Goal: Transaction & Acquisition: Book appointment/travel/reservation

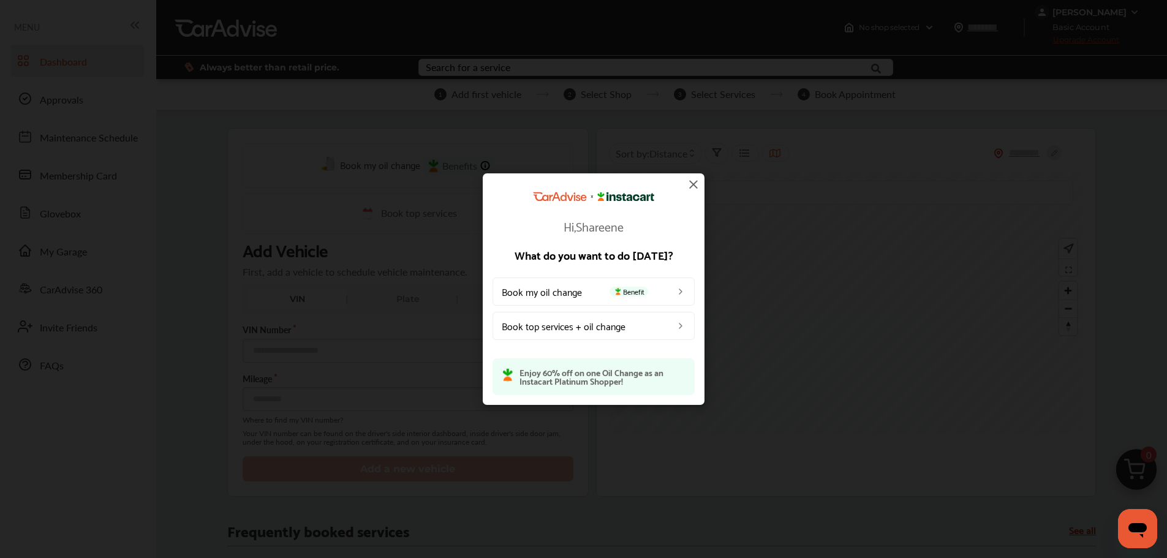
click at [690, 185] on img at bounding box center [693, 184] width 15 height 15
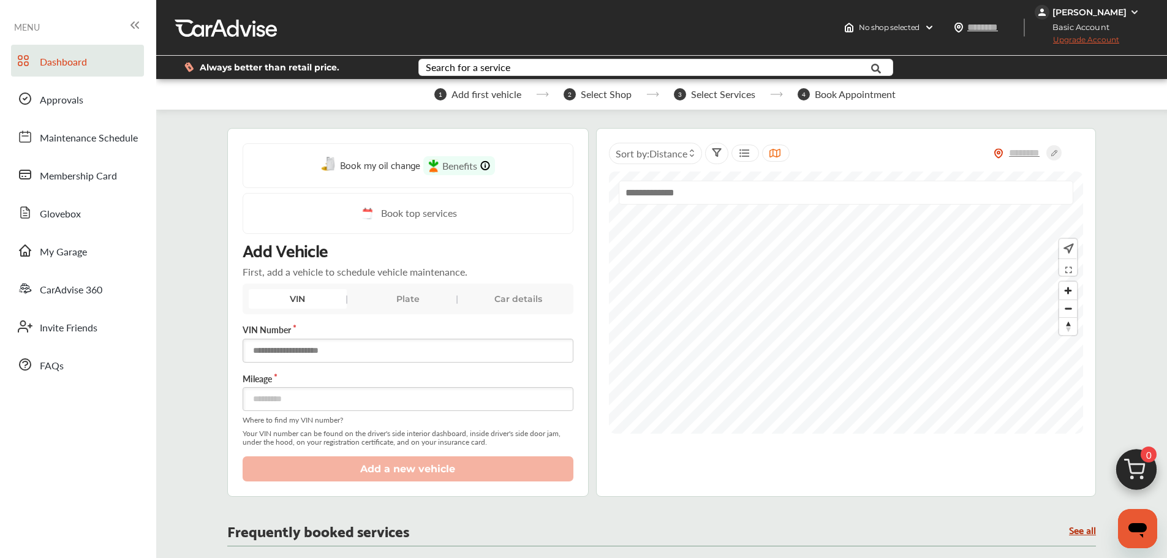
click at [369, 347] on input "text" at bounding box center [408, 351] width 331 height 24
paste input "**********"
type input "**********"
click at [380, 405] on input "number" at bounding box center [408, 399] width 331 height 24
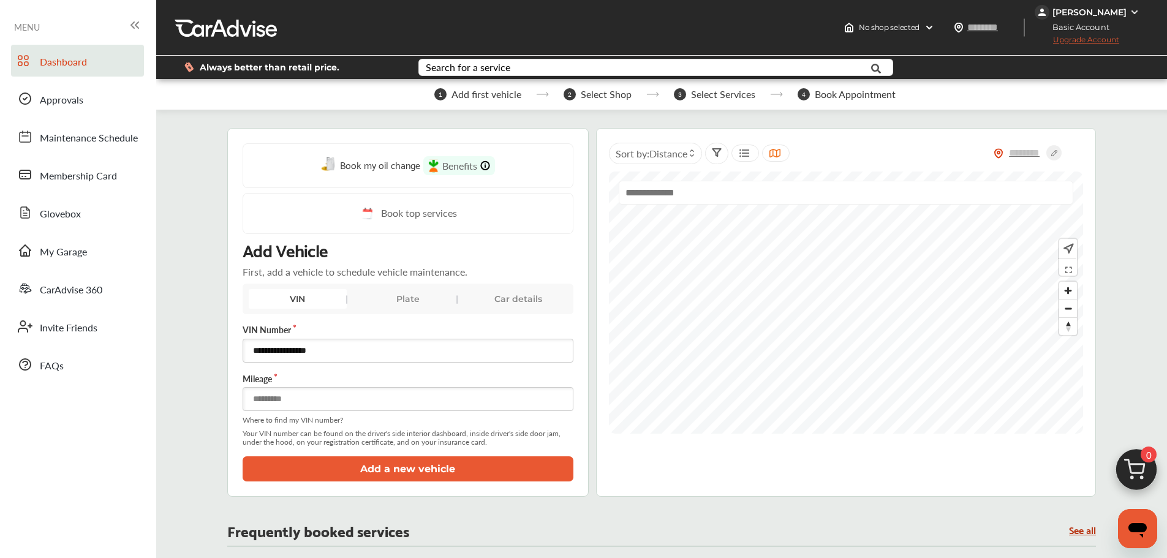
type input "*****"
click at [369, 471] on button "Add a new vehicle" at bounding box center [408, 468] width 331 height 25
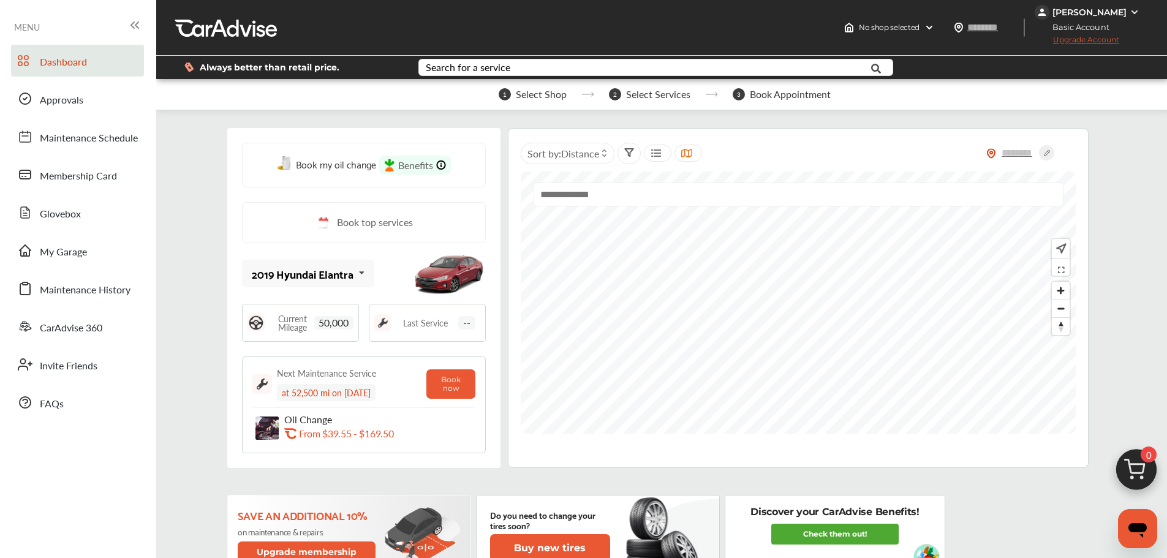
click at [1151, 465] on img at bounding box center [1136, 472] width 59 height 59
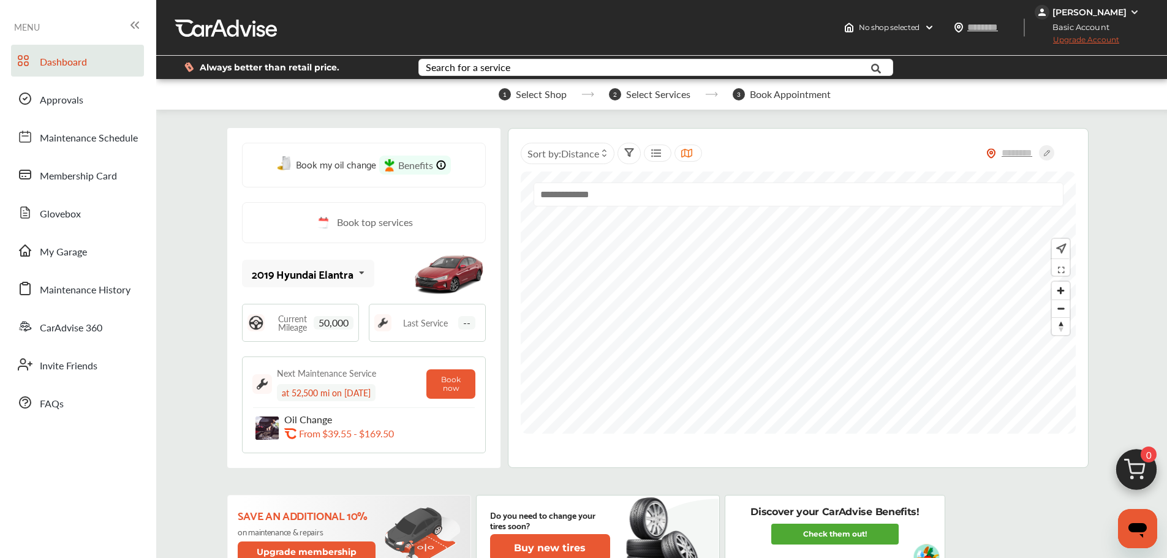
click at [1154, 467] on img at bounding box center [1136, 472] width 59 height 59
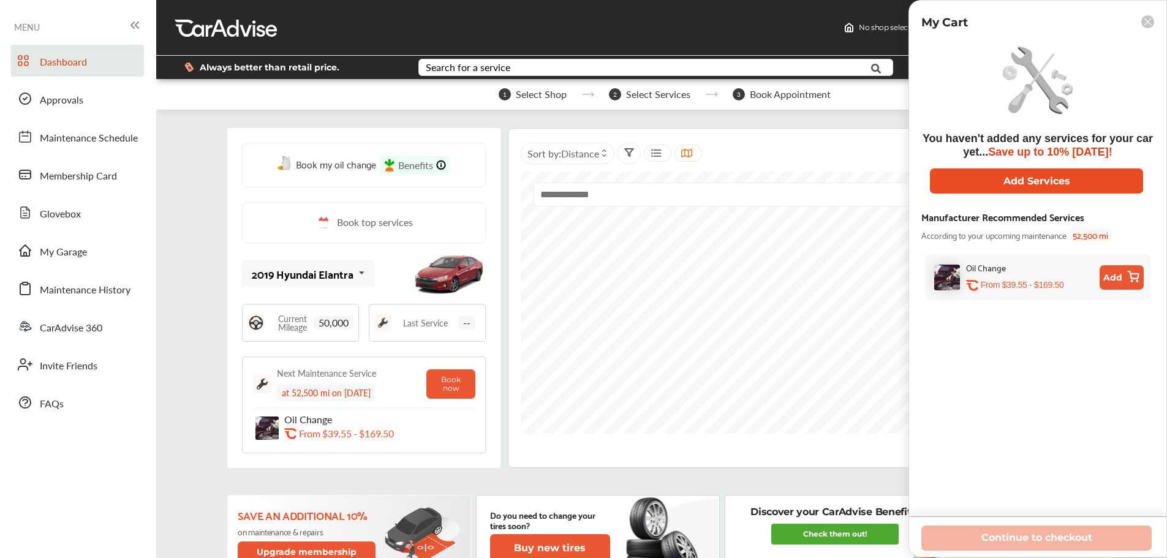
click at [1017, 181] on button "Add Services" at bounding box center [1036, 180] width 213 height 25
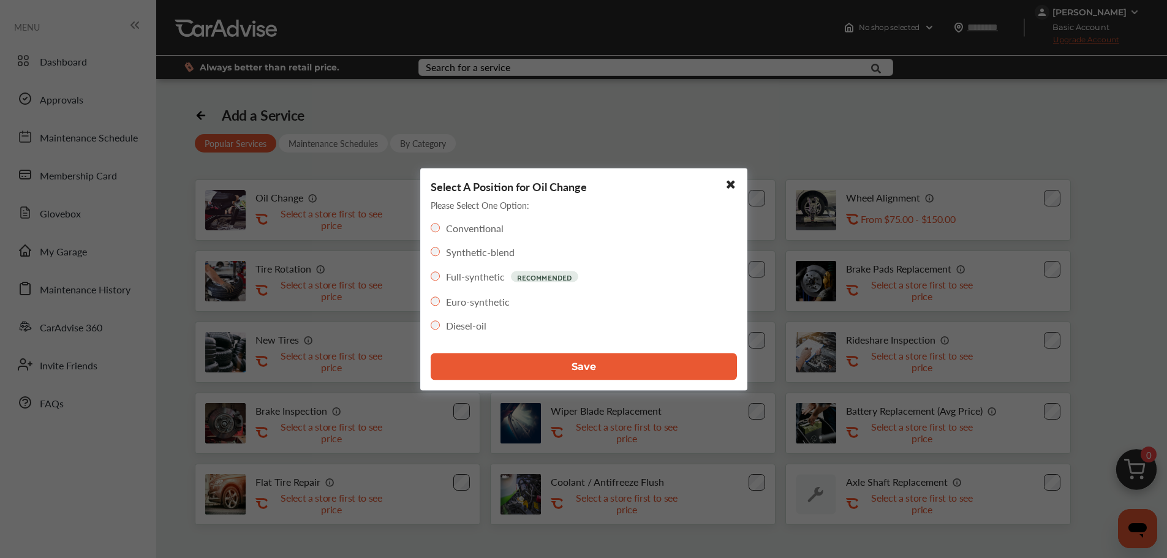
click at [563, 362] on button "Save" at bounding box center [584, 366] width 306 height 27
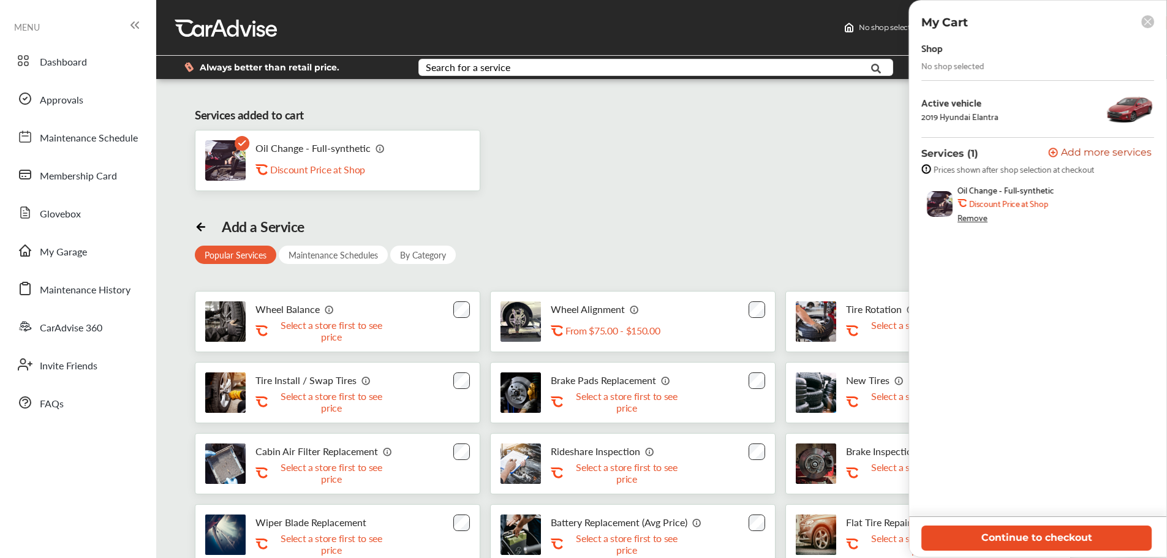
click at [1120, 527] on button "Continue to checkout" at bounding box center [1036, 537] width 230 height 25
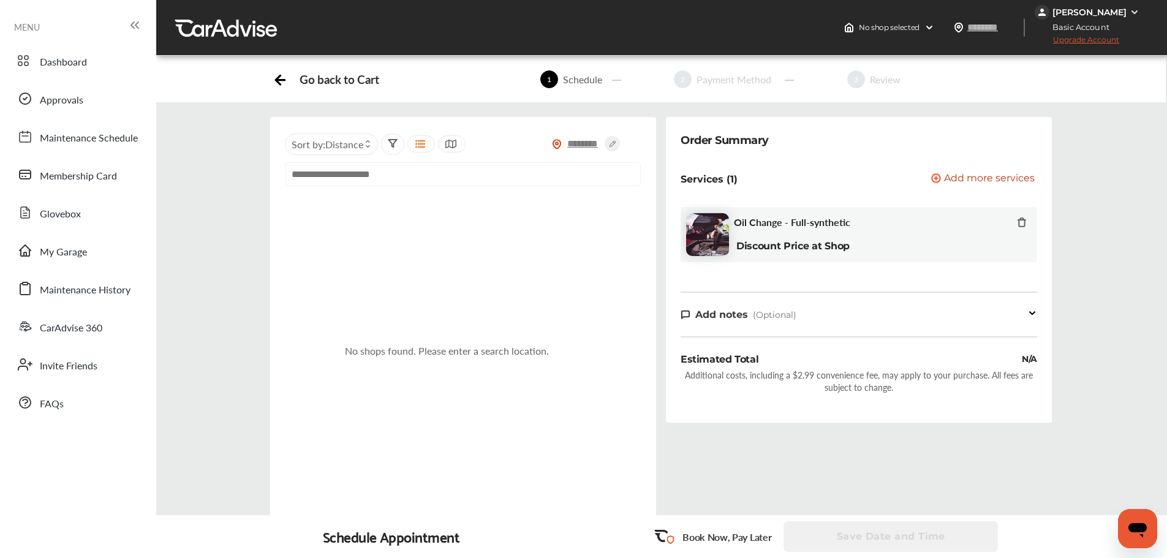
click at [589, 139] on input "text" at bounding box center [583, 143] width 43 height 13
type input "*****"
click at [611, 140] on icon at bounding box center [611, 143] width 15 height 15
type input "*****"
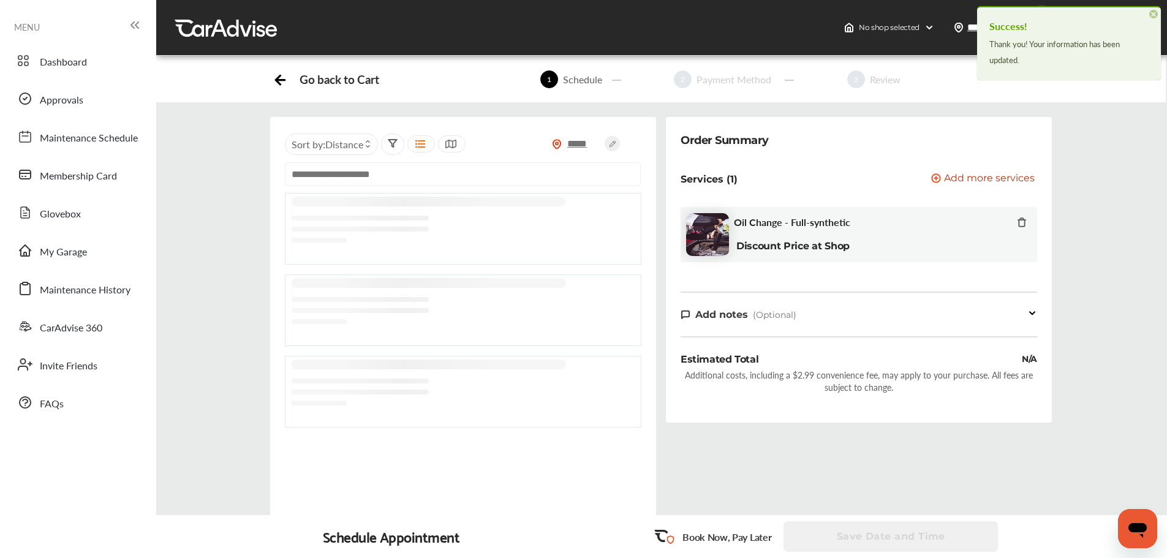
click at [802, 12] on div "No shop selected No shop selected Find a shop ***** [PERSON_NAME] Basic Account…" at bounding box center [661, 28] width 1011 height 56
click at [785, 233] on div "Oil Change - Full-synthetic Discount Price at Shop" at bounding box center [880, 234] width 293 height 37
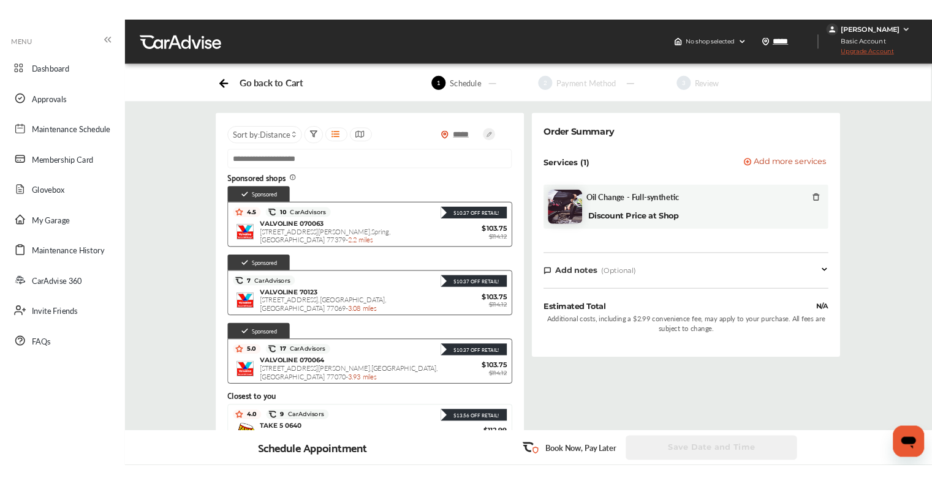
scroll to position [306, 0]
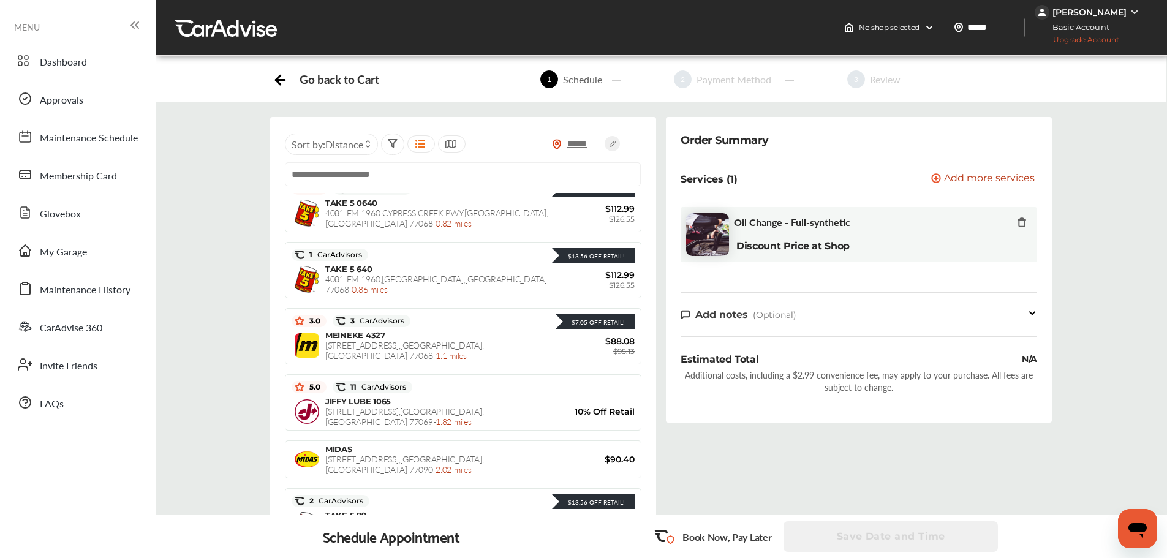
click at [1131, 12] on img at bounding box center [1134, 12] width 10 height 10
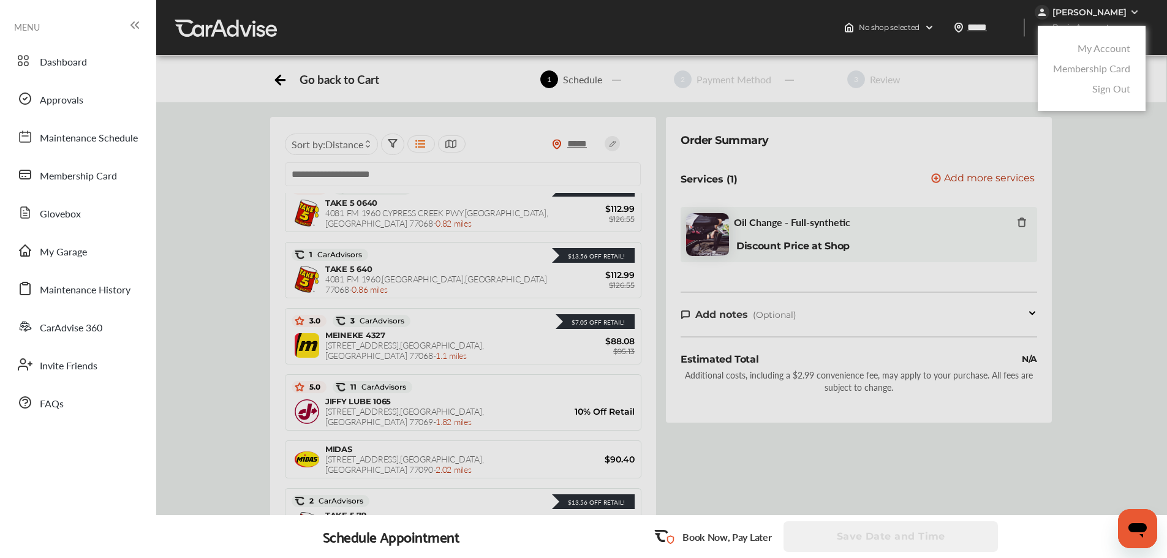
click at [1083, 43] on link "My Account" at bounding box center [1103, 48] width 53 height 14
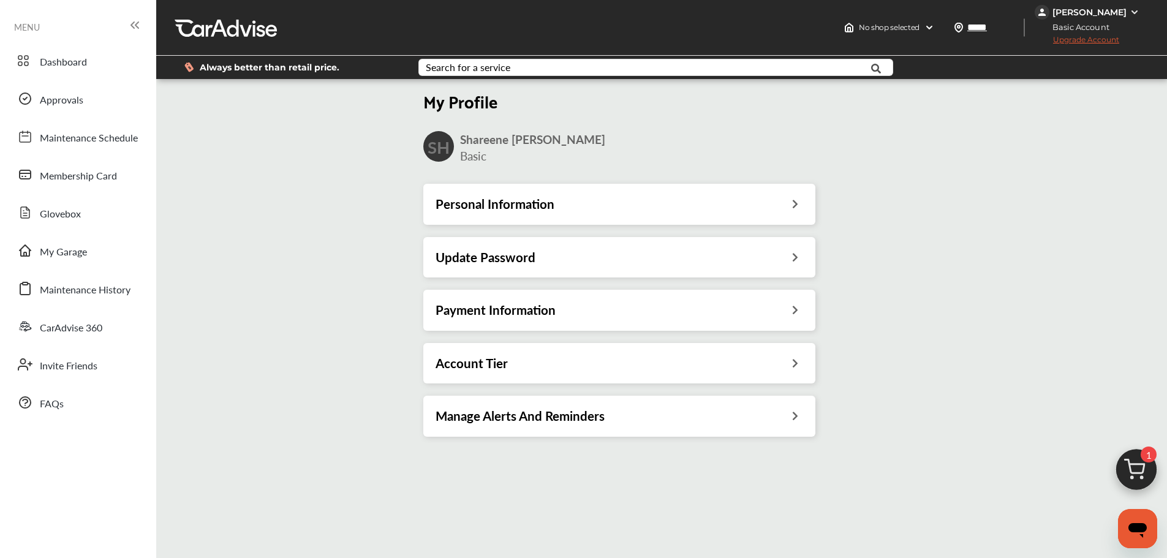
click at [504, 307] on h3 "Payment Information" at bounding box center [495, 310] width 120 height 16
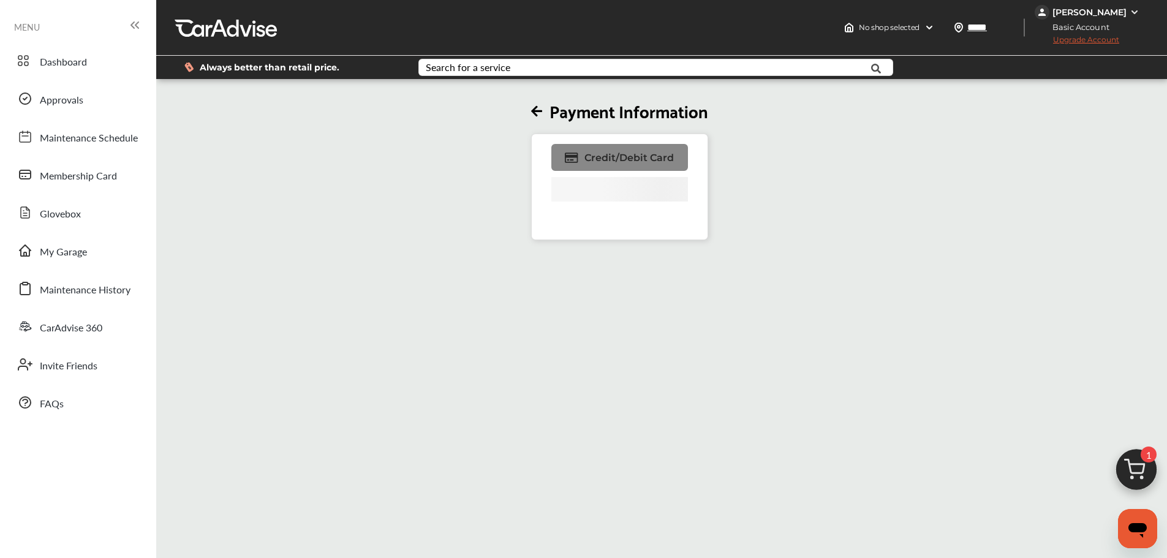
click at [611, 160] on span "Credit/Debit Card" at bounding box center [628, 158] width 89 height 12
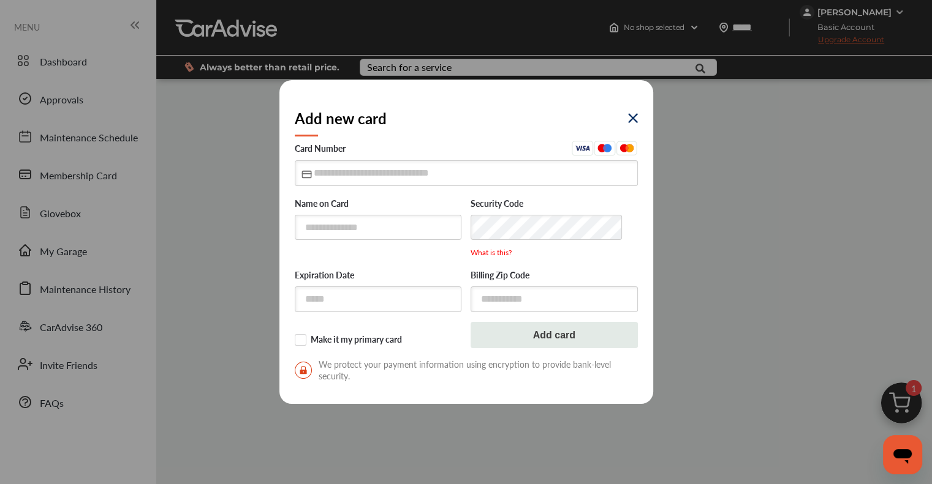
click at [632, 123] on img at bounding box center [633, 118] width 10 height 10
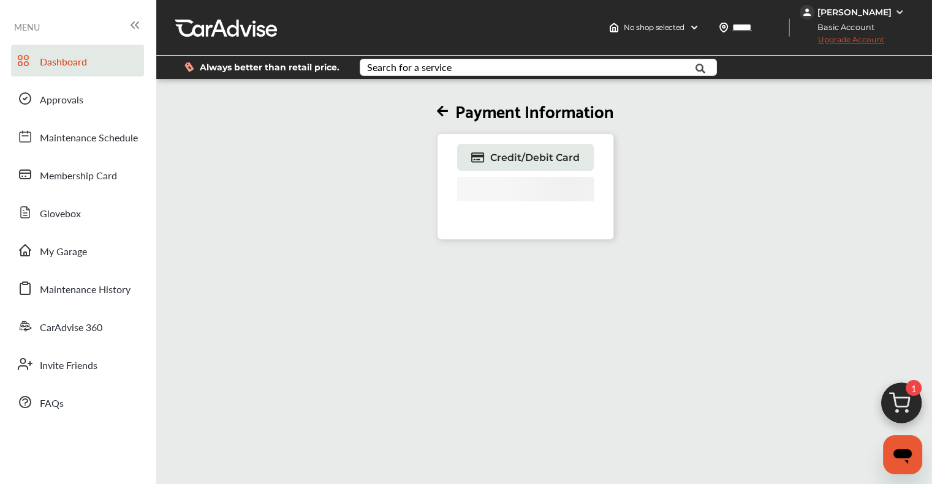
click at [79, 63] on span "Dashboard" at bounding box center [63, 63] width 47 height 16
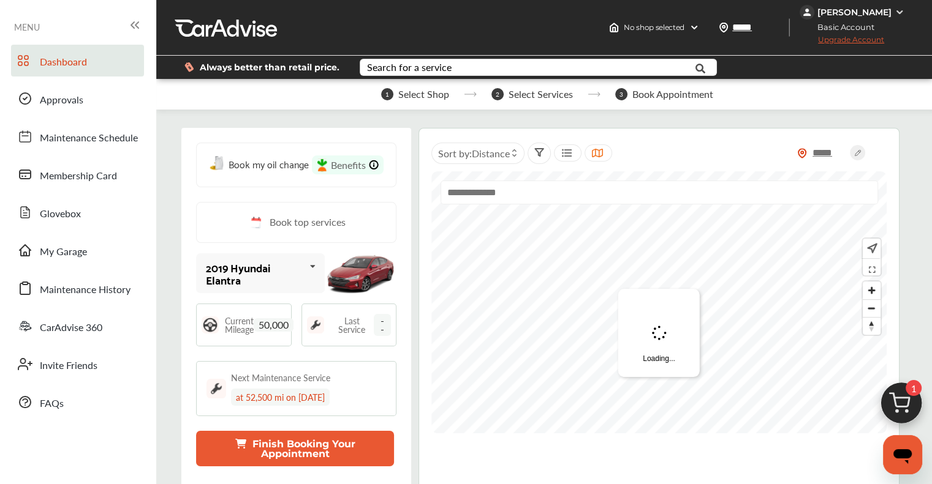
click at [911, 396] on span "1" at bounding box center [913, 388] width 16 height 16
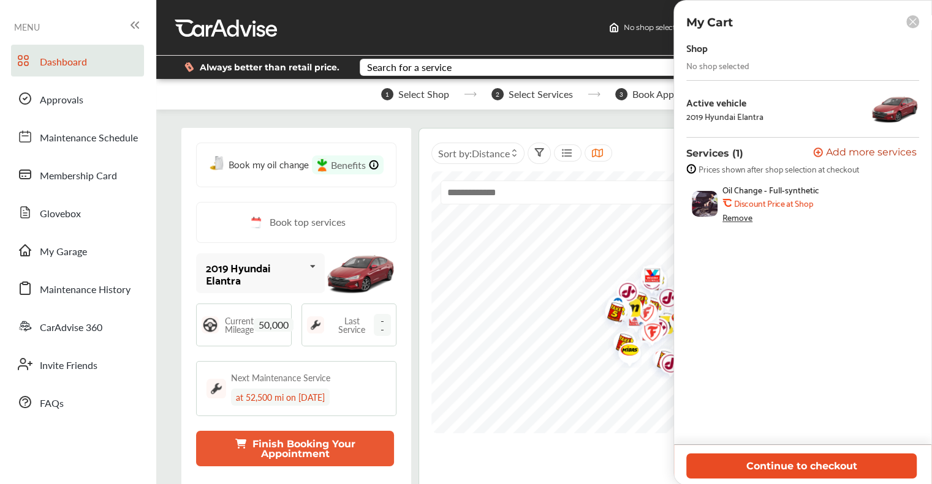
click at [822, 465] on button "Continue to checkout" at bounding box center [801, 466] width 230 height 25
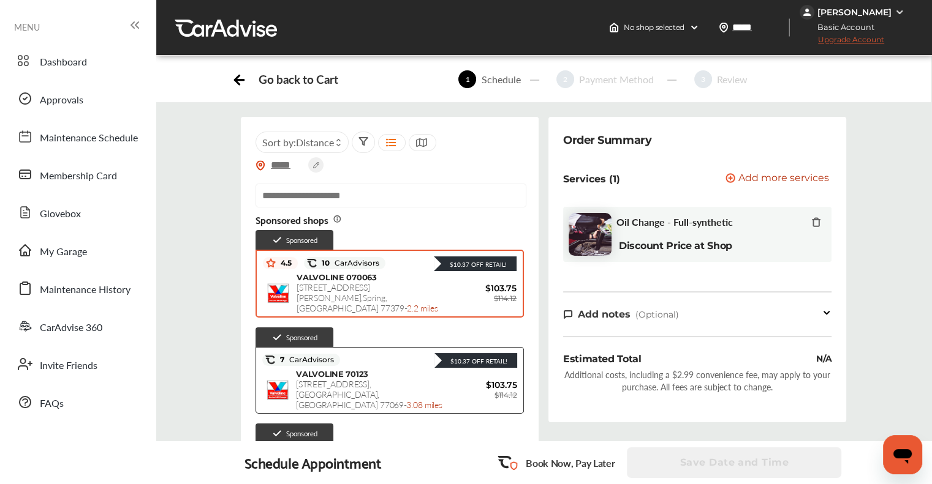
click at [346, 274] on span "VALVOLINE 070063" at bounding box center [336, 278] width 80 height 10
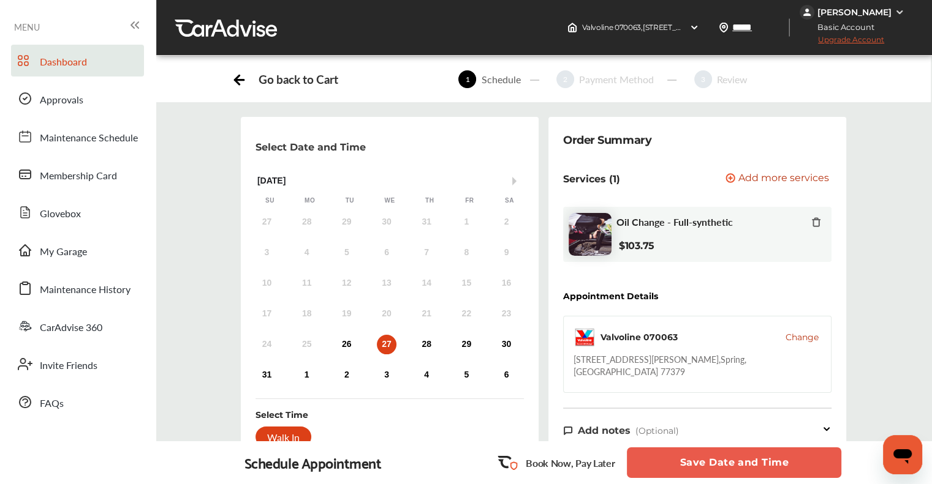
click at [110, 56] on link "Dashboard" at bounding box center [77, 61] width 133 height 32
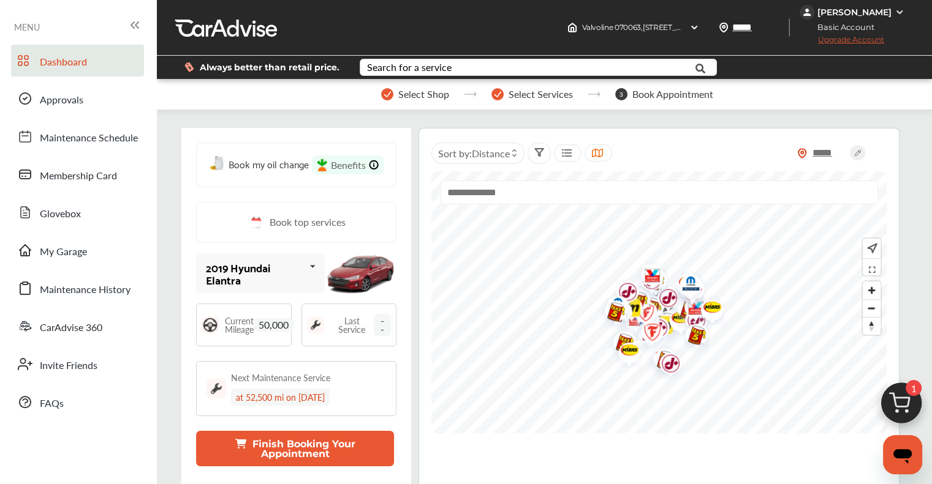
click at [909, 413] on img at bounding box center [901, 406] width 59 height 59
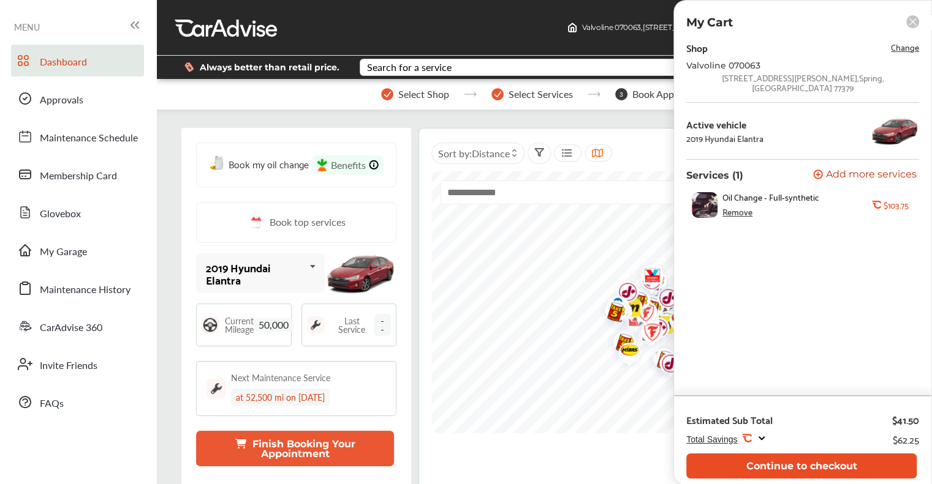
click at [860, 467] on button "Continue to checkout" at bounding box center [801, 466] width 230 height 25
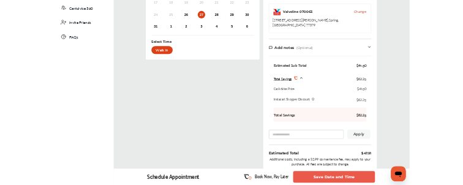
scroll to position [306, 0]
